Goal: Complete application form

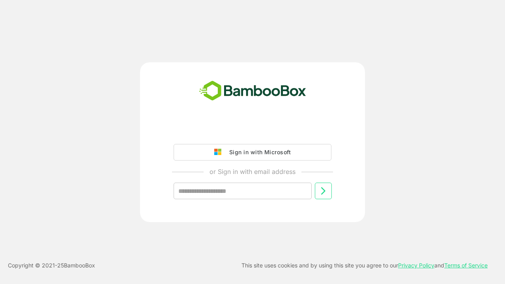
type input "**********"
click at [323, 191] on icon at bounding box center [322, 190] width 9 height 9
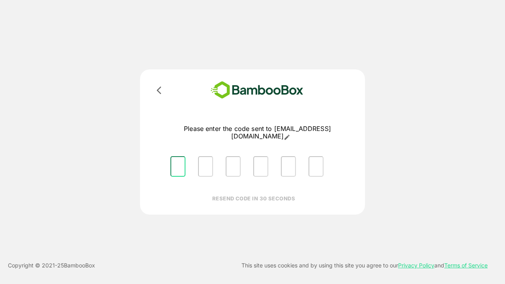
type input "*"
